Goal: Register for event/course

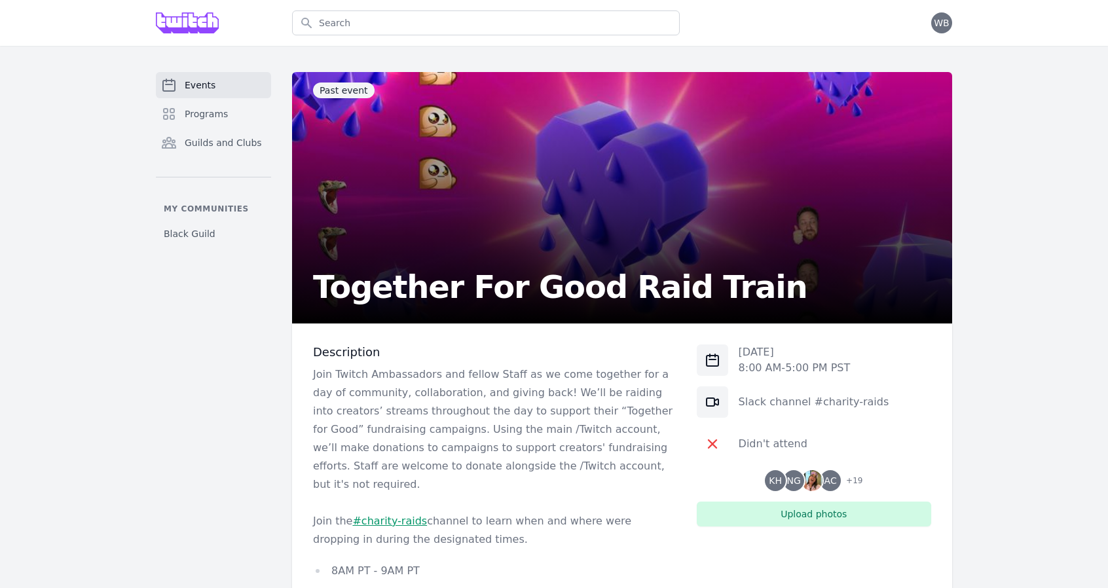
click at [199, 81] on span "Events" at bounding box center [200, 85] width 31 height 13
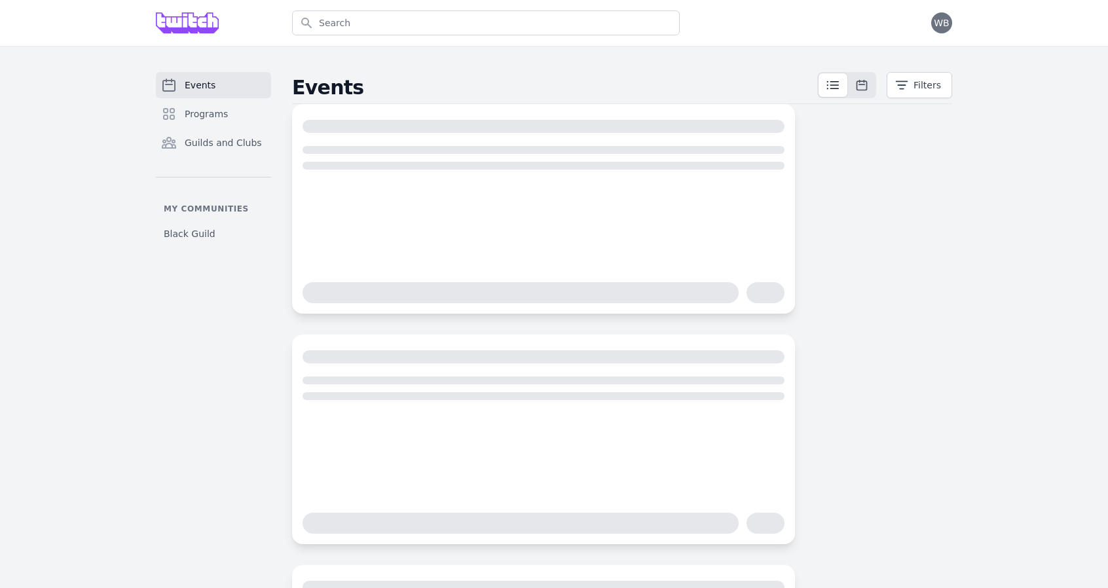
click at [180, 34] on div at bounding box center [187, 23] width 63 height 46
click at [194, 25] on img at bounding box center [187, 22] width 63 height 21
click at [207, 107] on span "Programs" at bounding box center [206, 113] width 43 height 13
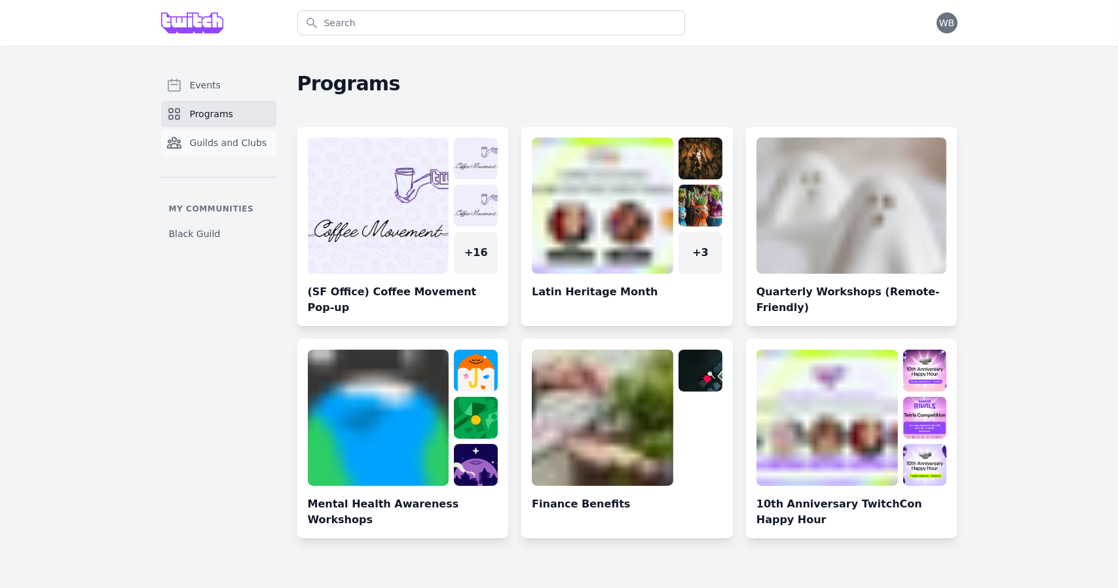
click at [206, 144] on span "Guilds and Clubs" at bounding box center [228, 142] width 77 height 13
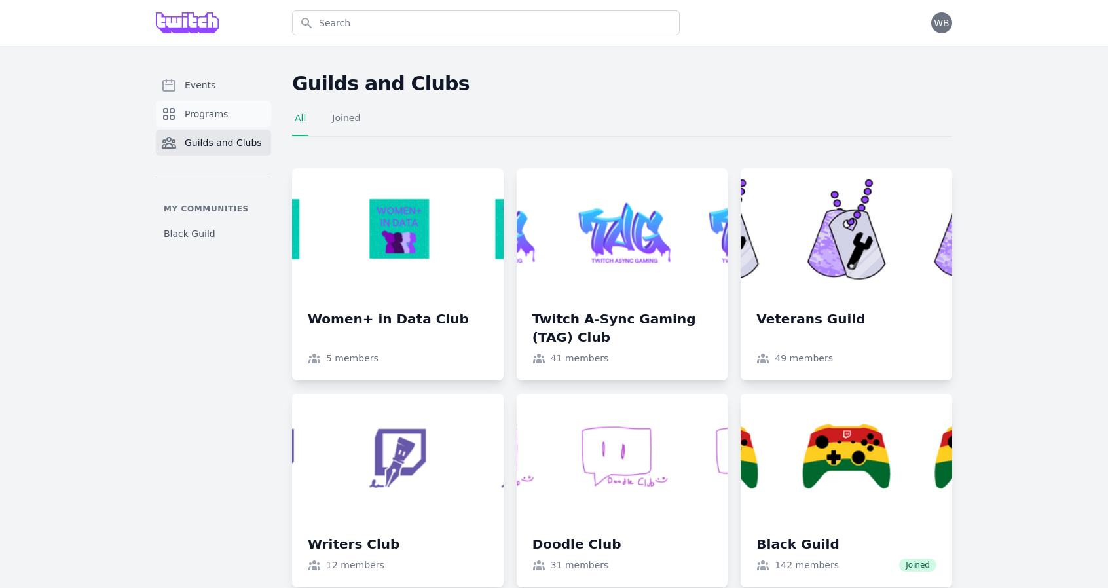
click at [206, 117] on span "Programs" at bounding box center [206, 113] width 43 height 13
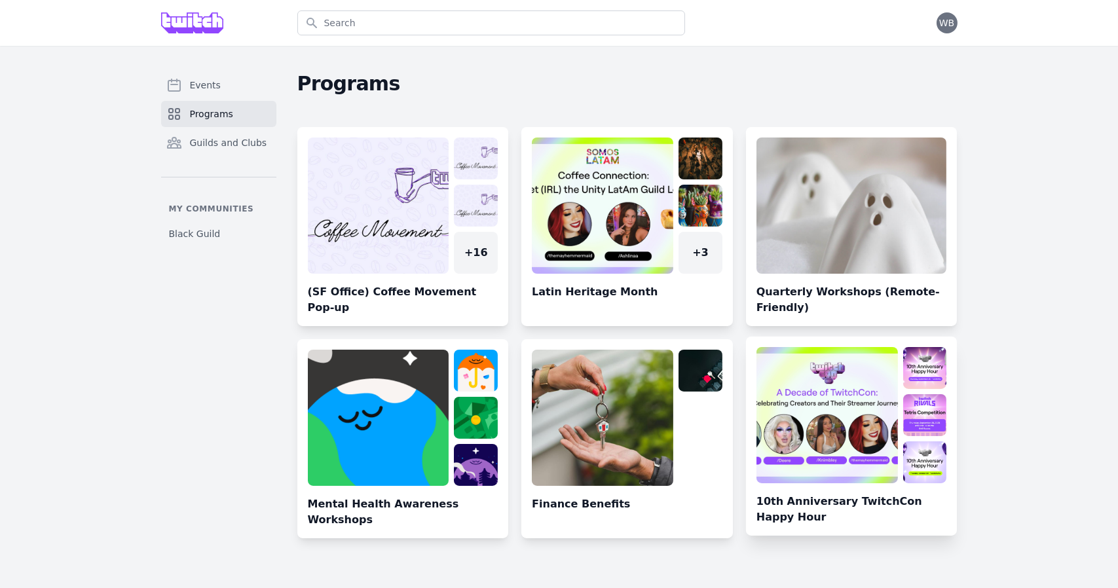
click at [807, 461] on link at bounding box center [852, 441] width 212 height 189
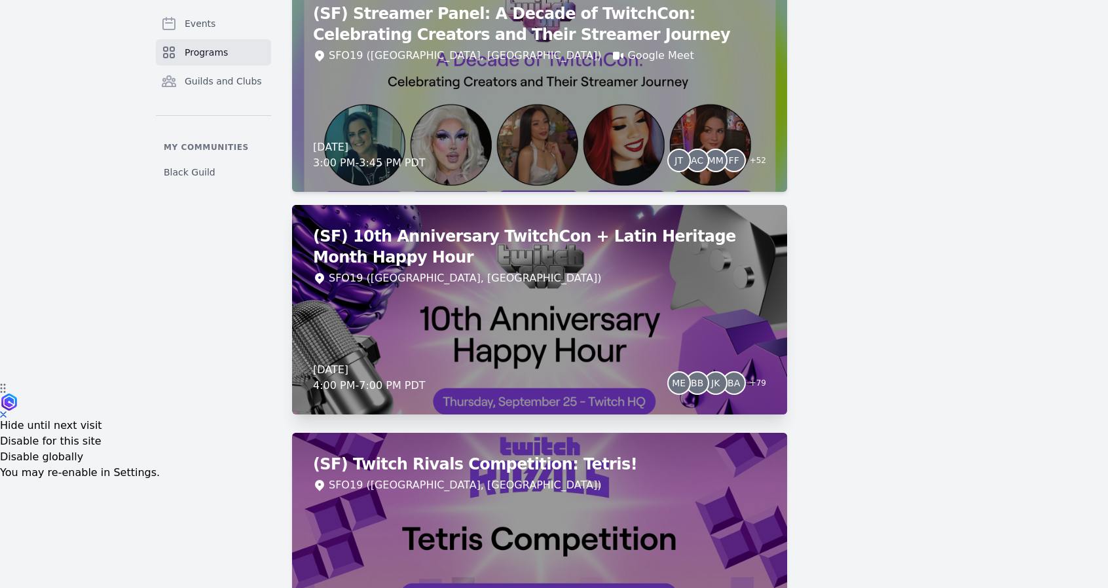
scroll to position [196, 0]
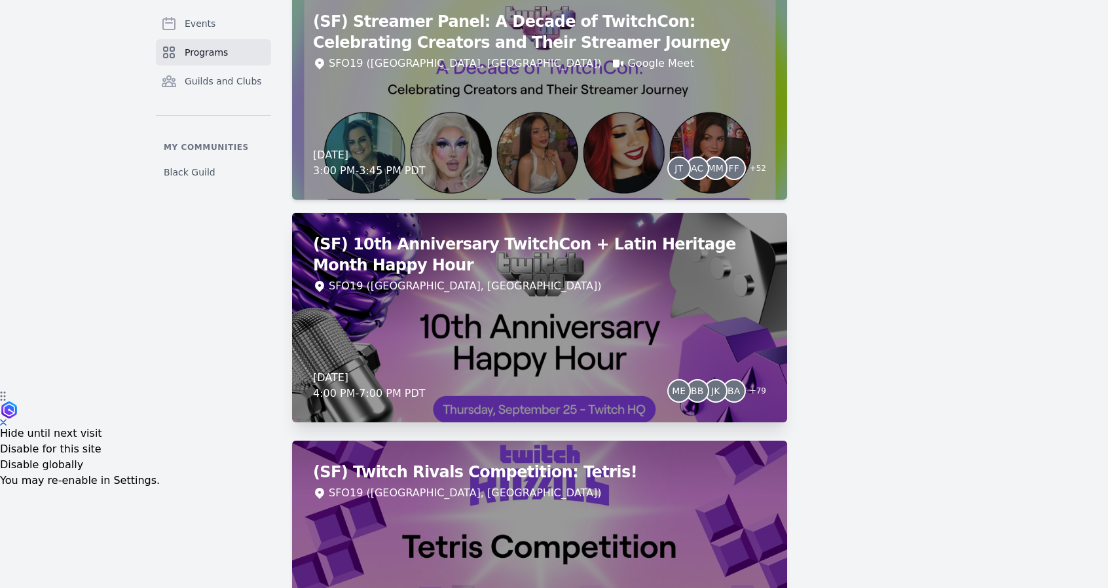
click at [515, 314] on div "(SF) 10th Anniversary TwitchCon + Latin Heritage Month Happy Hour SFO19 ([GEOGR…" at bounding box center [539, 318] width 495 height 210
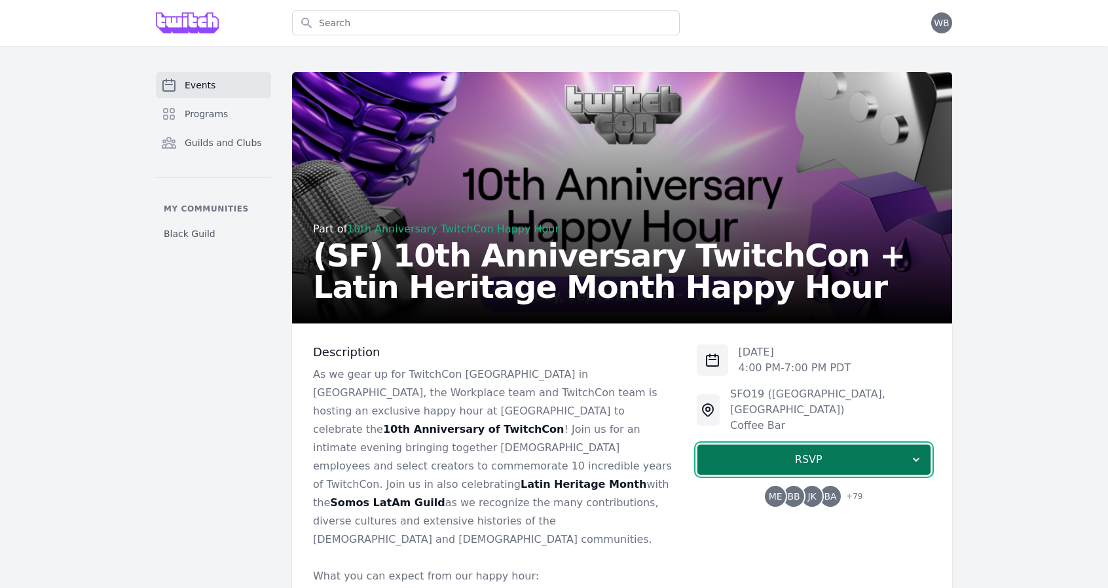
click at [764, 452] on span "RSVP" at bounding box center [809, 460] width 202 height 16
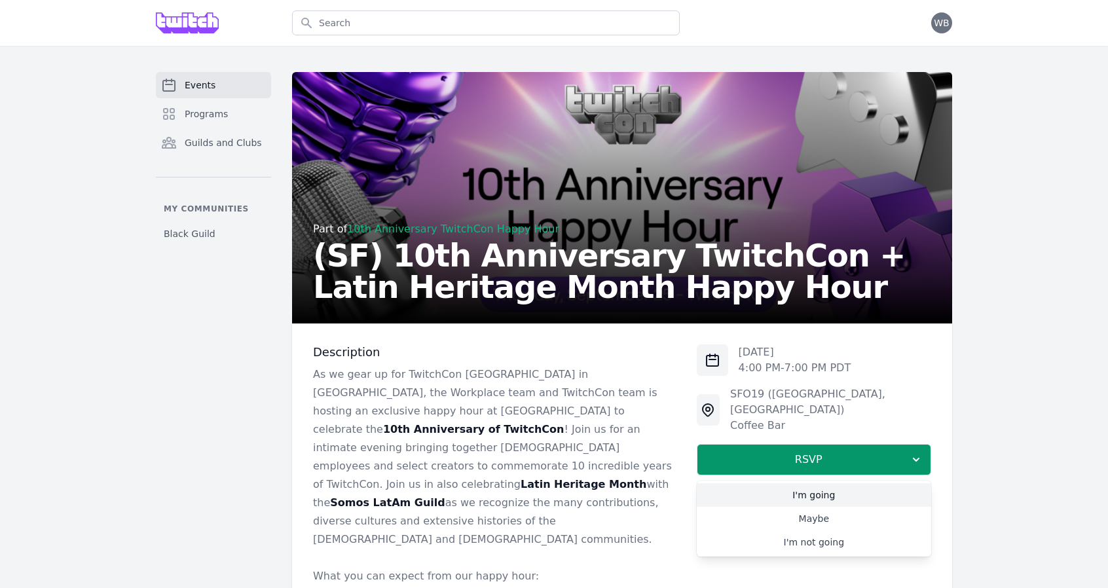
click at [739, 483] on link "I'm going" at bounding box center [814, 495] width 234 height 24
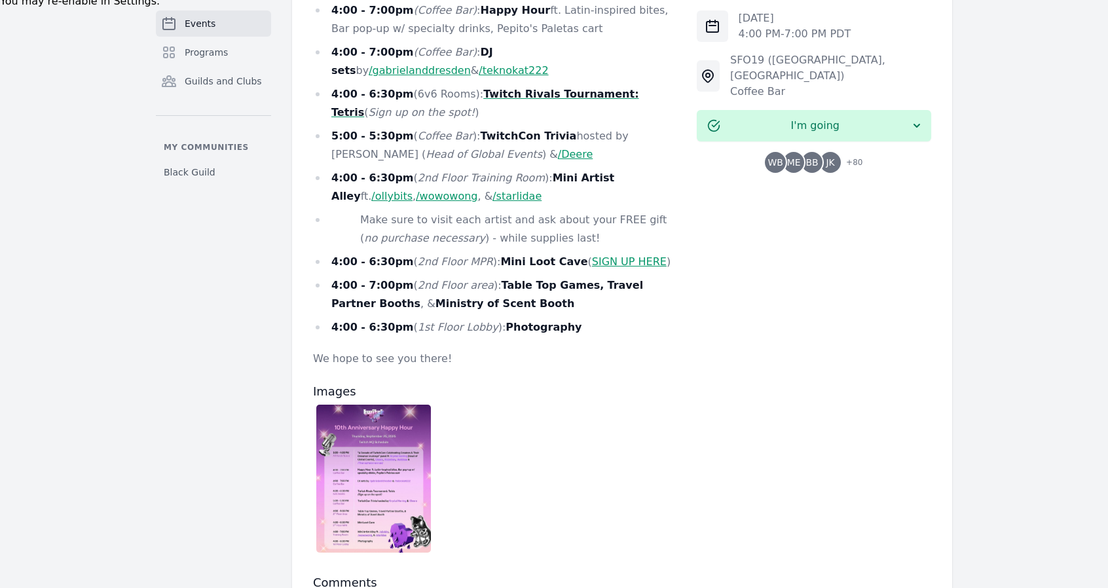
scroll to position [701, 0]
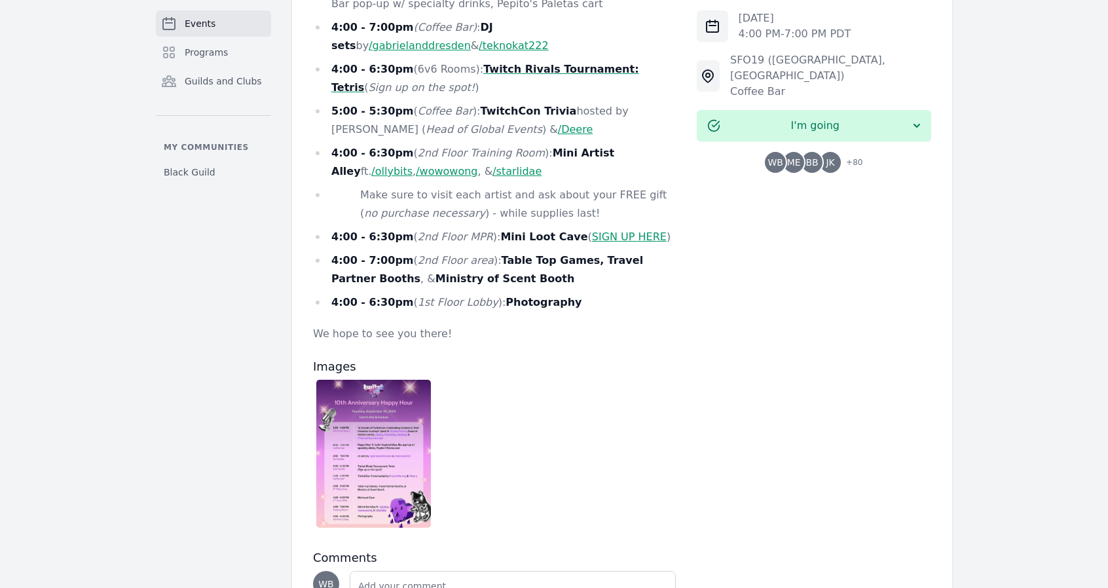
click at [335, 389] on img at bounding box center [373, 454] width 115 height 148
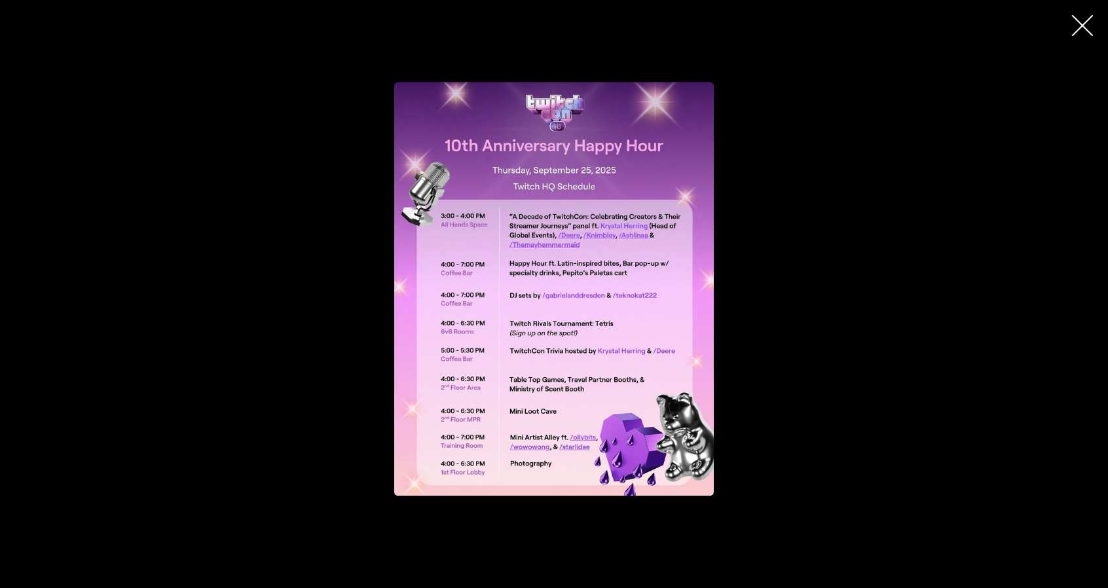
click at [1083, 26] on icon "button" at bounding box center [1082, 25] width 21 height 21
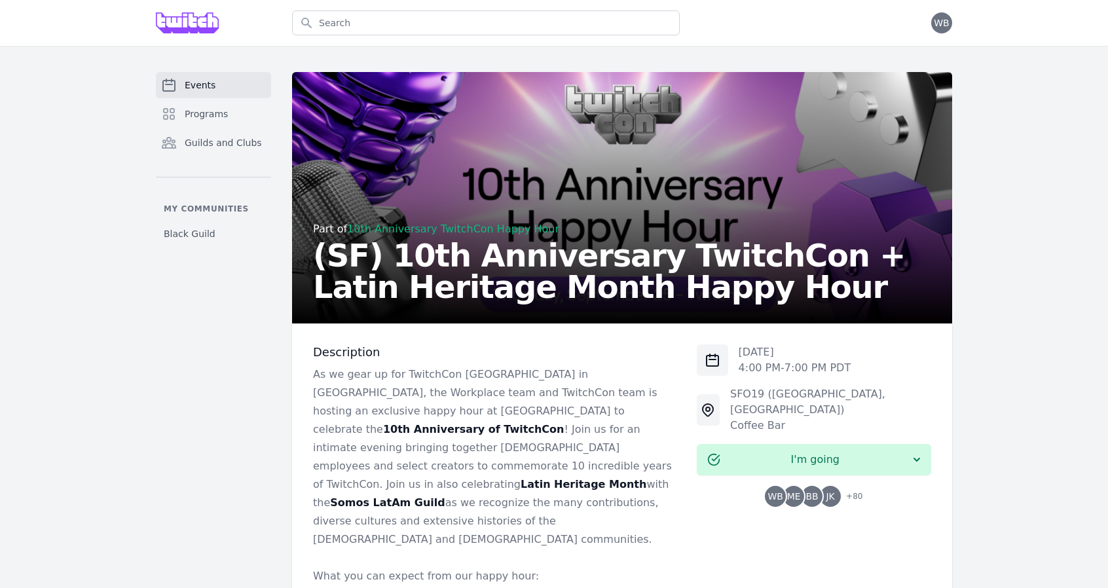
scroll to position [0, 0]
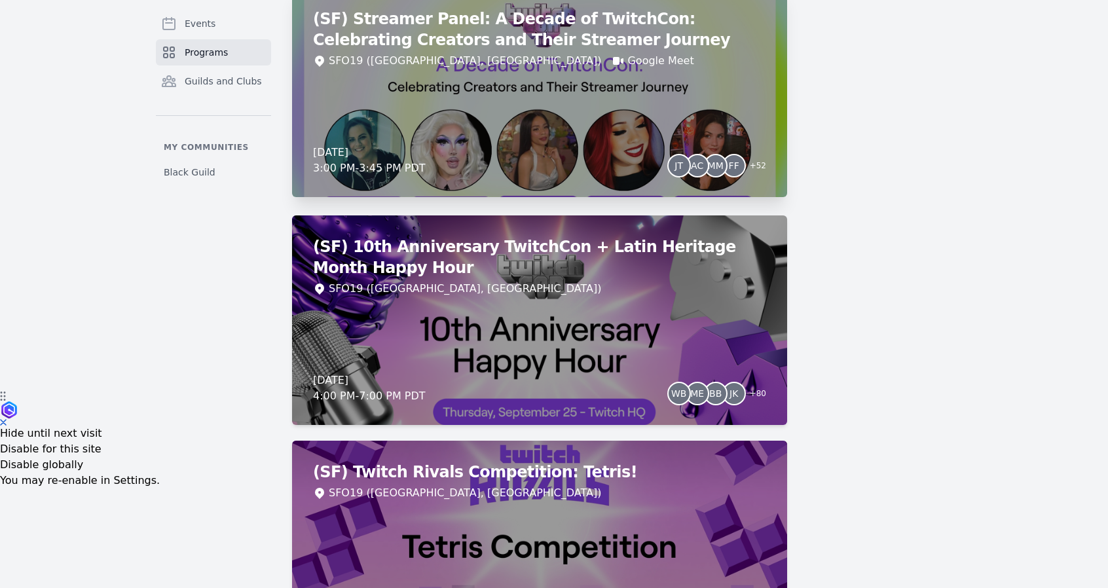
click at [413, 113] on div "(SF) Streamer Panel: A Decade of TwitchCon: Celebrating Creators and Their Stre…" at bounding box center [539, 93] width 495 height 210
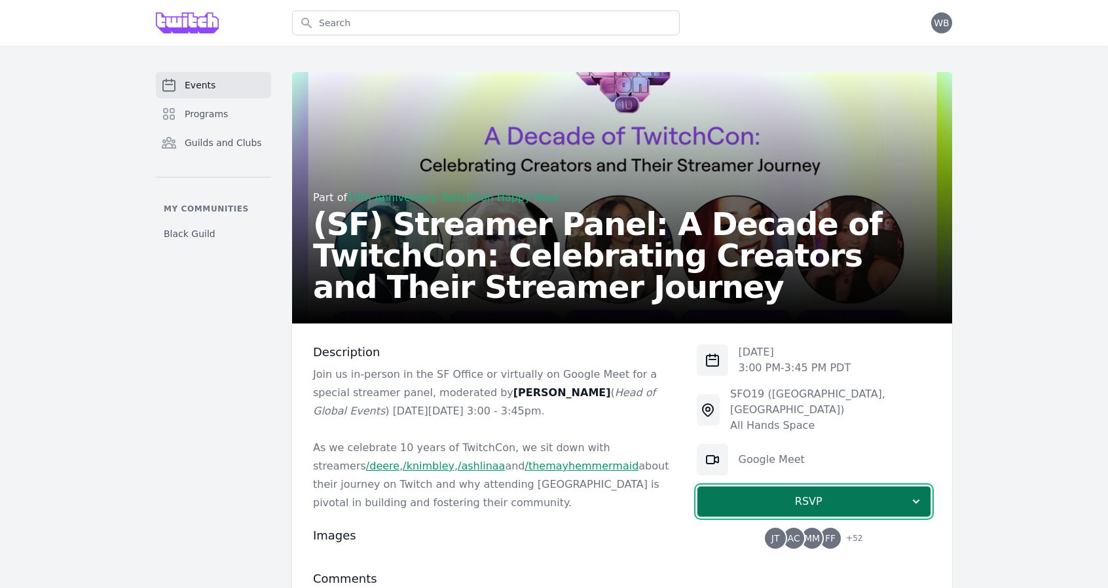
click at [790, 494] on span "RSVP" at bounding box center [809, 502] width 202 height 16
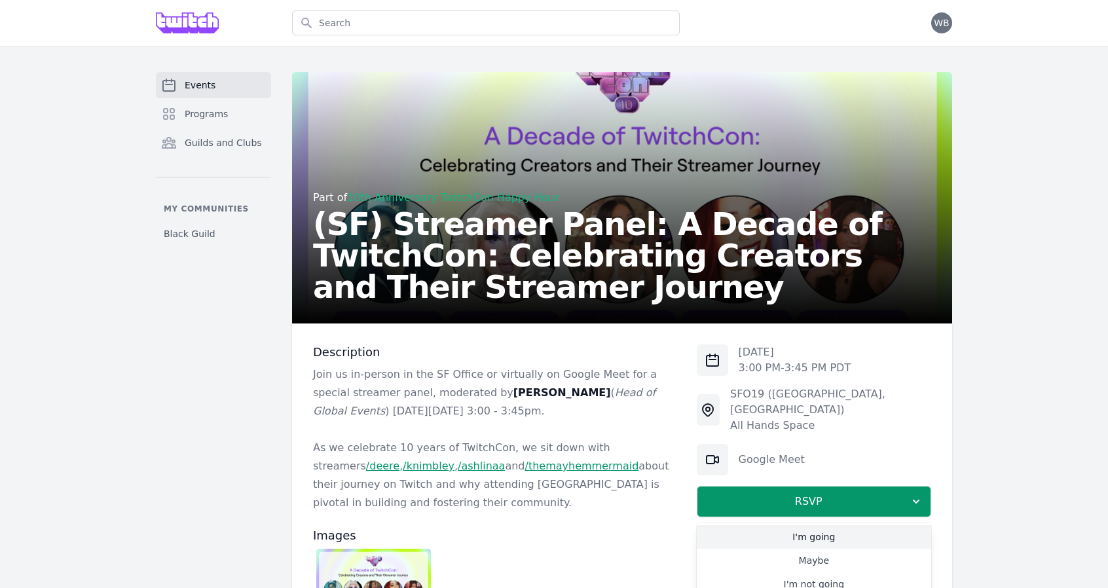
click at [753, 525] on link "I'm going" at bounding box center [814, 537] width 234 height 24
click at [223, 115] on span "Programs" at bounding box center [206, 113] width 43 height 13
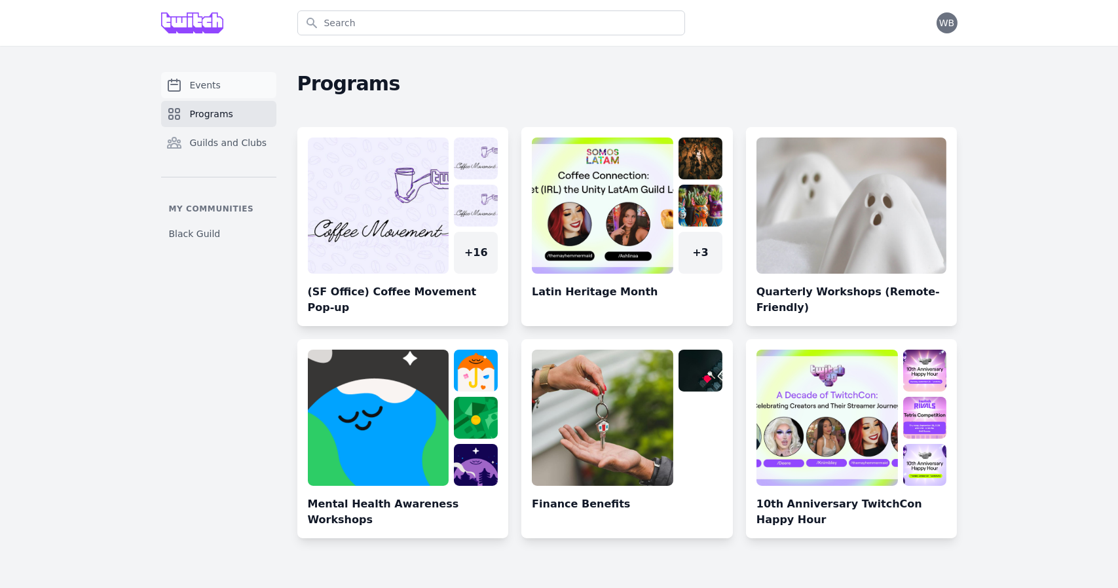
click at [242, 90] on link "Events" at bounding box center [218, 85] width 115 height 26
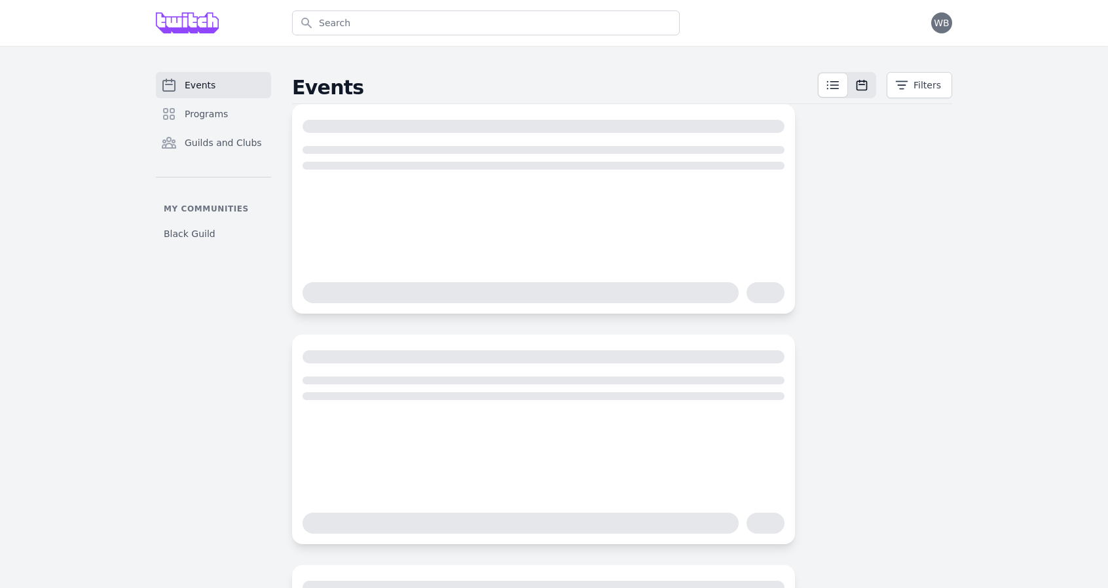
click at [865, 86] on icon at bounding box center [861, 85] width 13 height 13
click at [914, 90] on button "Filters" at bounding box center [919, 85] width 65 height 26
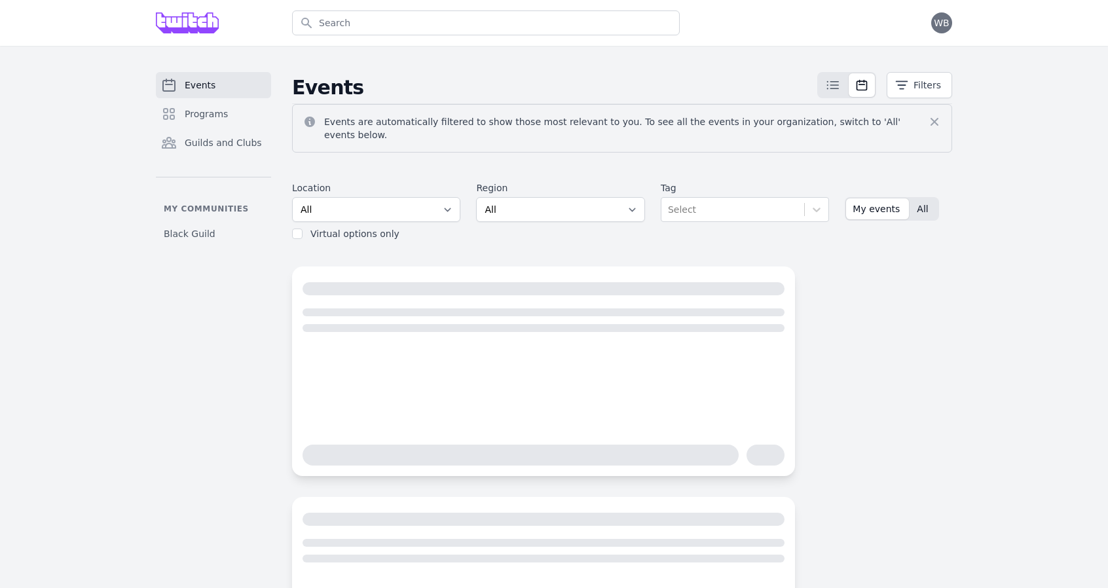
click at [925, 198] on button "All" at bounding box center [923, 208] width 27 height 21
click at [762, 72] on div "Events Filters" at bounding box center [622, 88] width 660 height 32
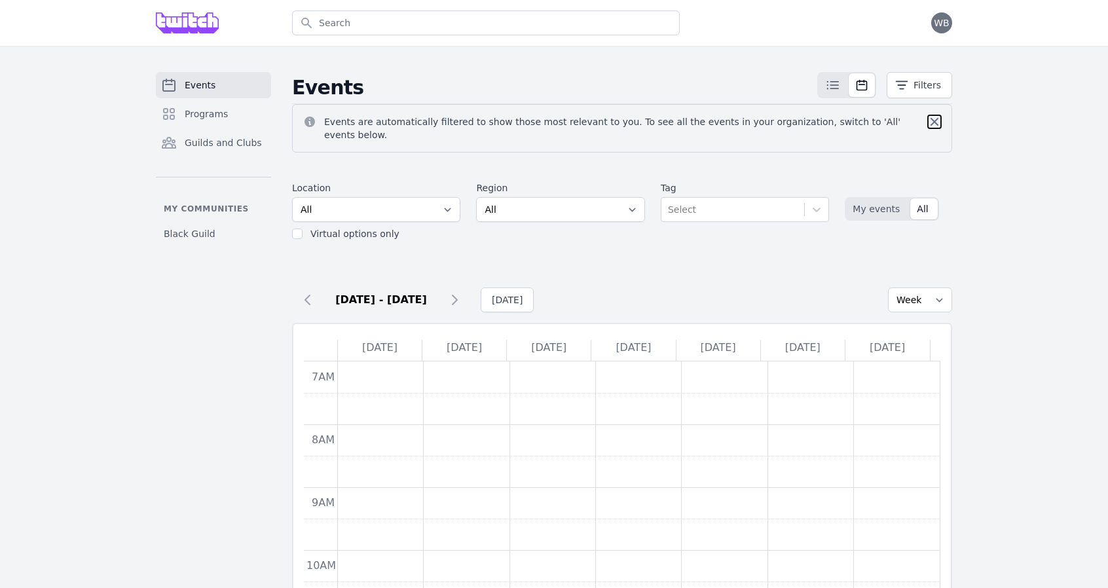
click at [938, 118] on icon at bounding box center [935, 122] width 8 height 8
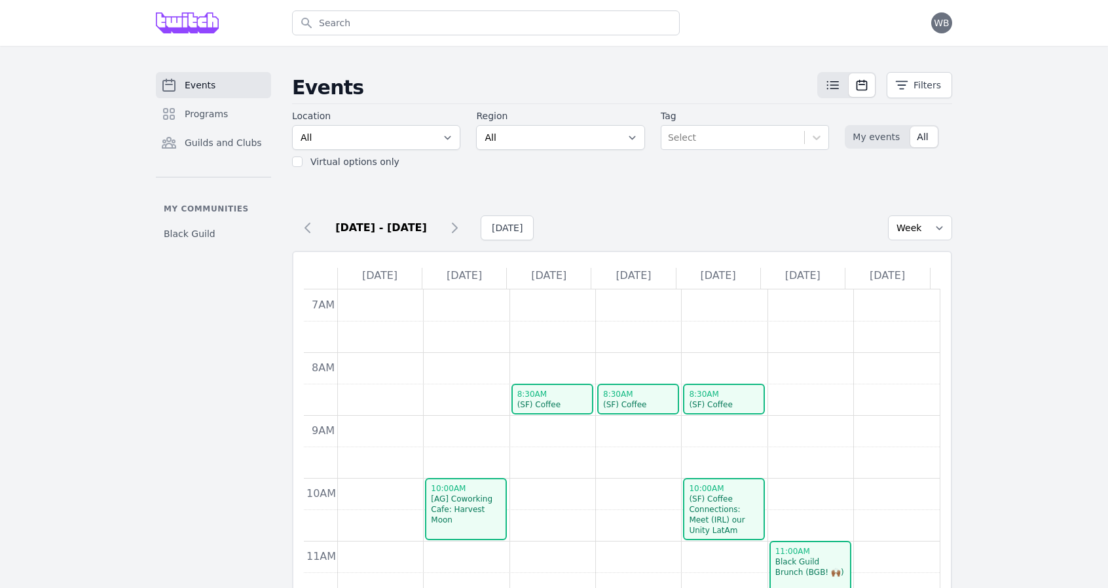
click at [833, 90] on icon at bounding box center [833, 85] width 16 height 16
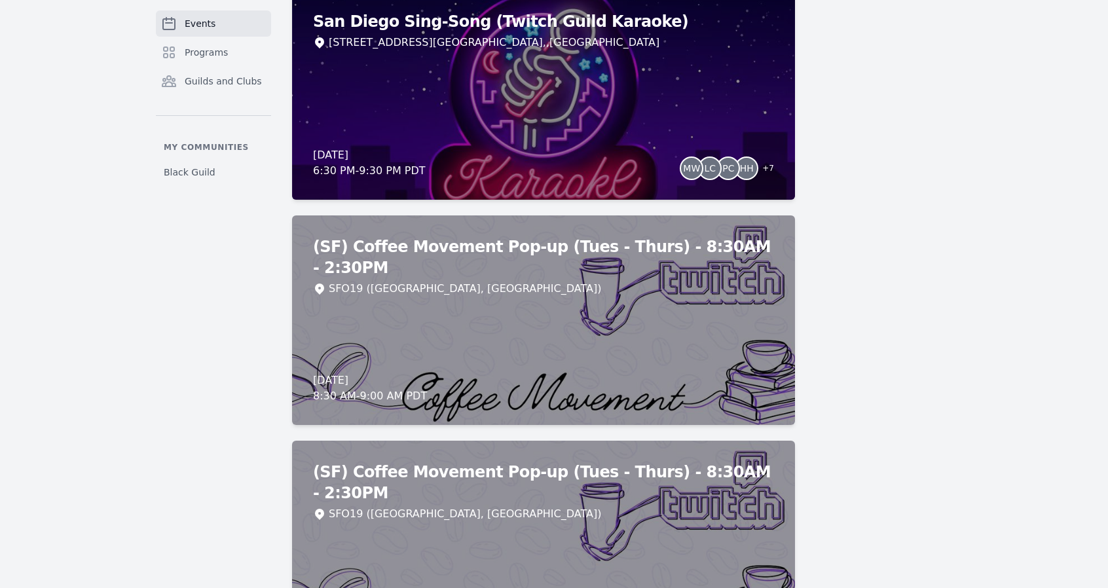
scroll to position [4515, 0]
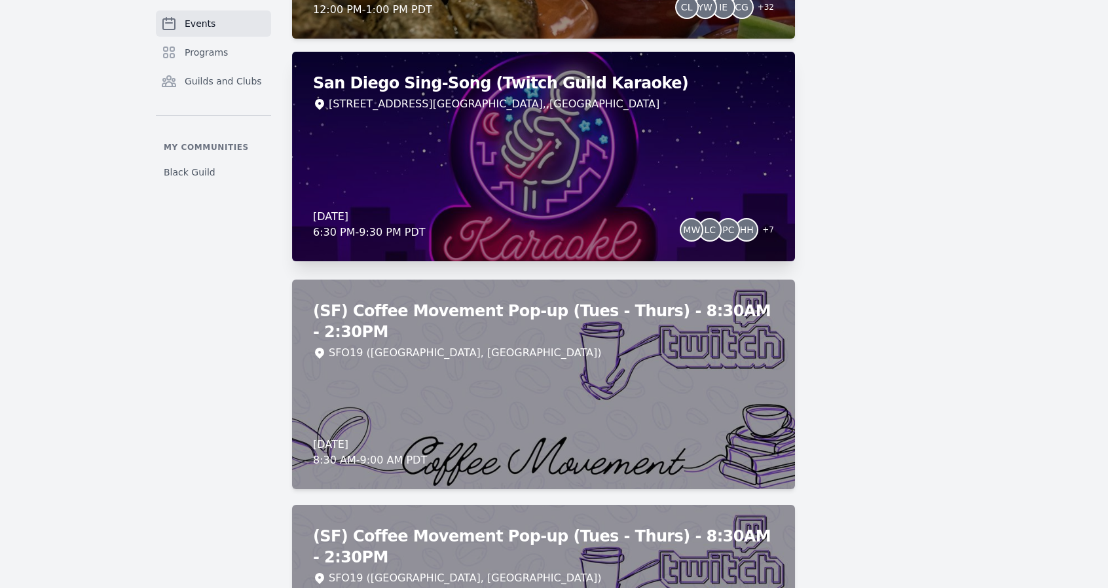
click at [588, 127] on div "San Diego Sing-Song (Twitch Guild Karaoke) [STREET_ADDRESS] [DATE] 6:30 PM - 9:…" at bounding box center [543, 157] width 503 height 210
